Goal: Contribute content

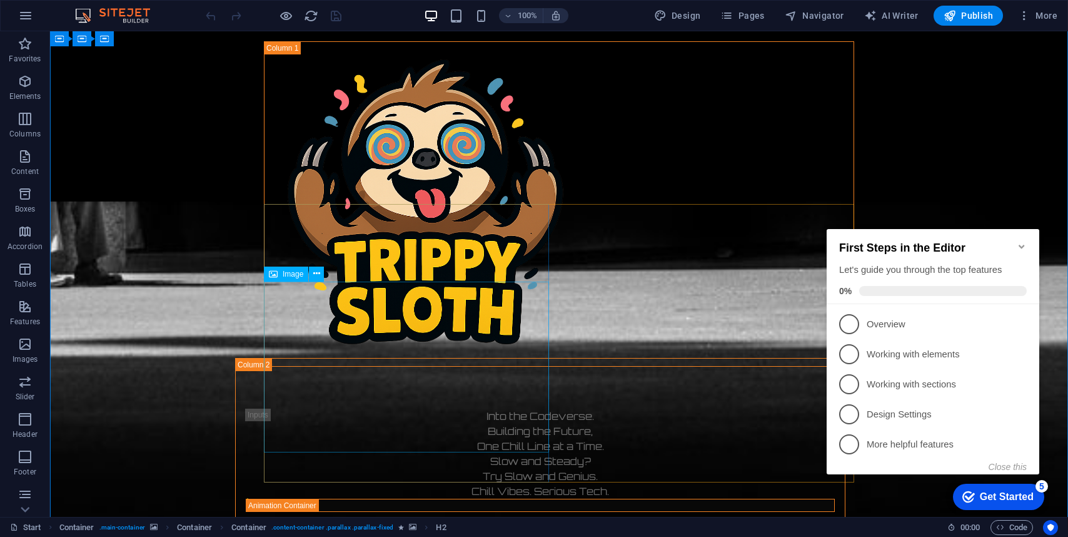
scroll to position [1397, 0]
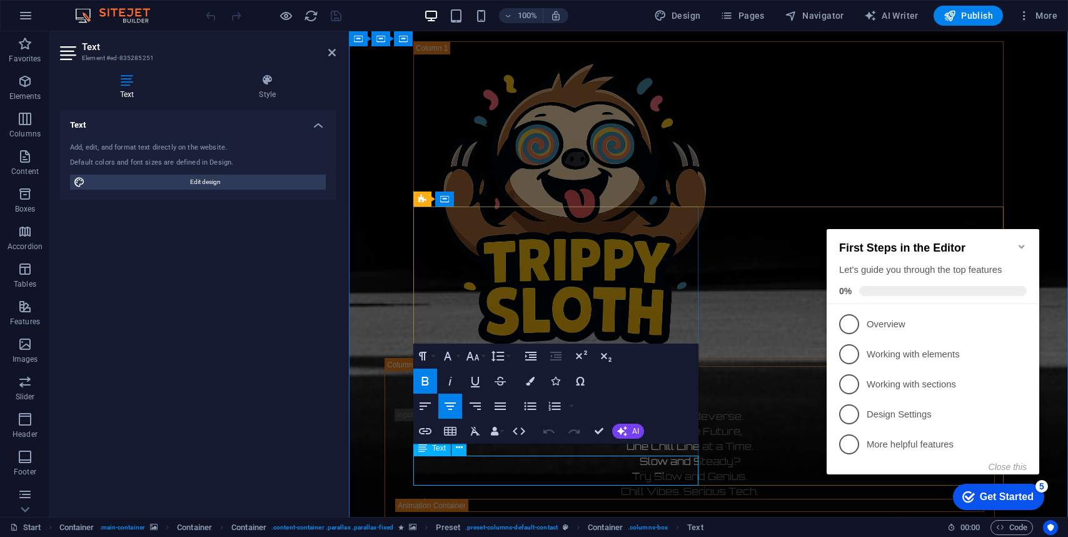
scroll to position [1352, 0]
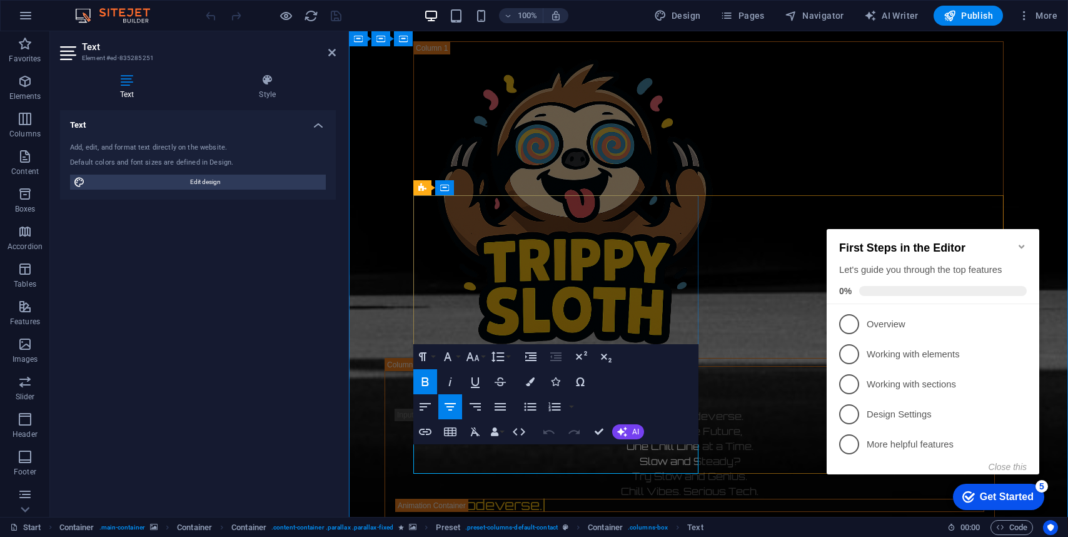
drag, startPoint x: 495, startPoint y: 453, endPoint x: 652, endPoint y: 469, distance: 158.4
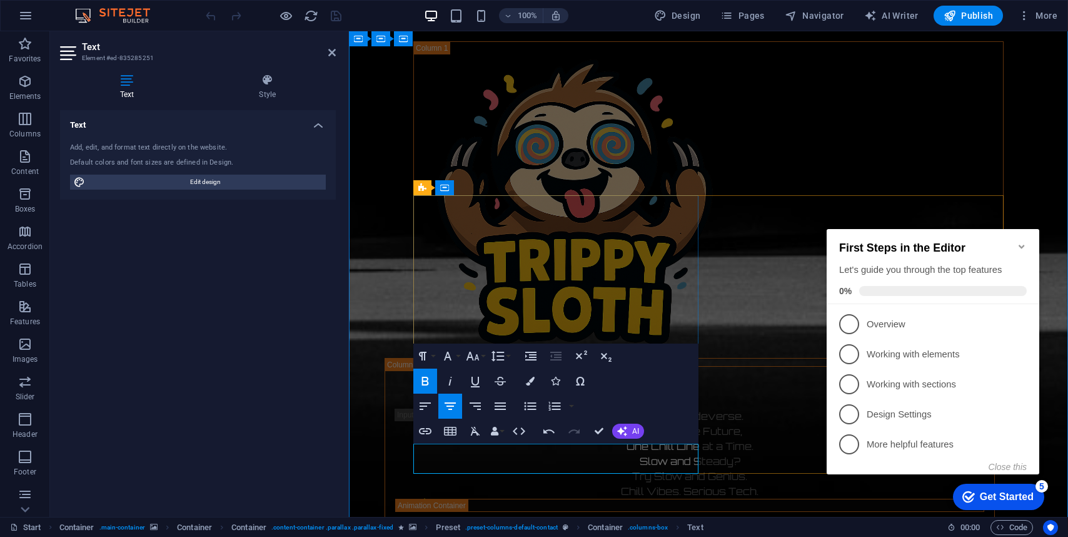
scroll to position [0, 9]
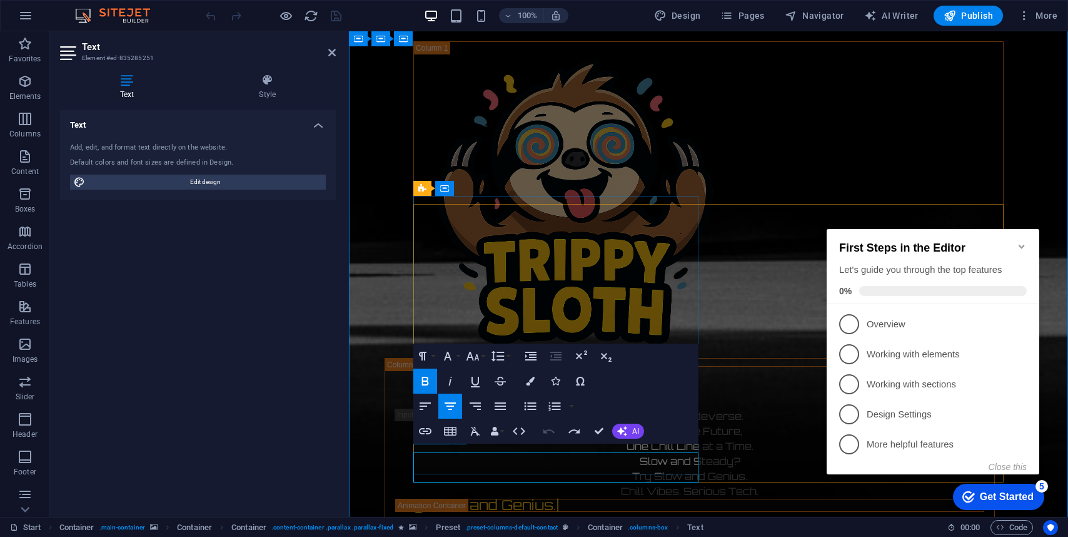
scroll to position [1352, 0]
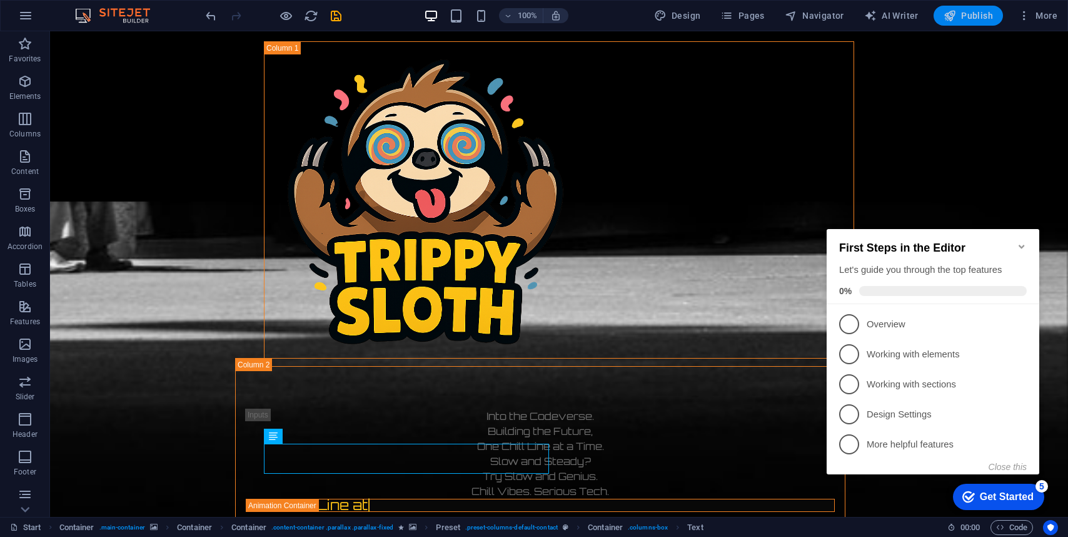
click at [973, 14] on span "Publish" at bounding box center [968, 15] width 49 height 13
